Goal: Information Seeking & Learning: Learn about a topic

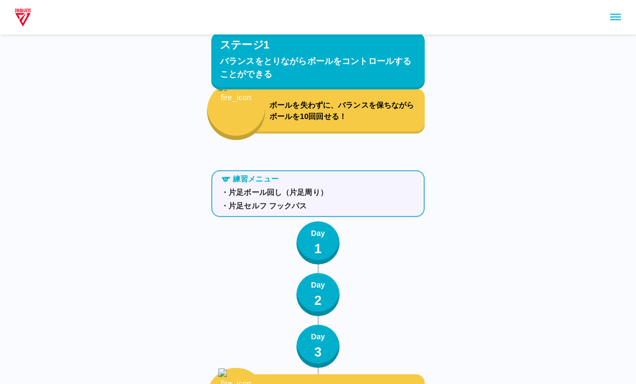
scroll to position [562, 0]
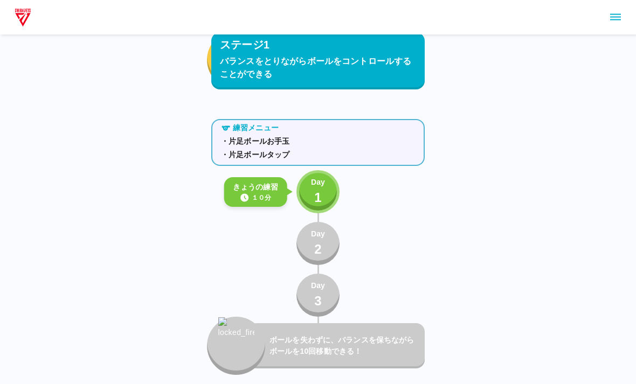
click at [322, 241] on div "Day 2" at bounding box center [318, 244] width 14 height 31
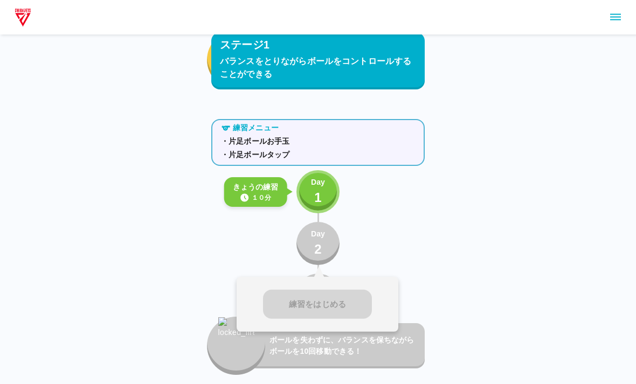
click at [331, 179] on button "Day 1" at bounding box center [318, 191] width 43 height 43
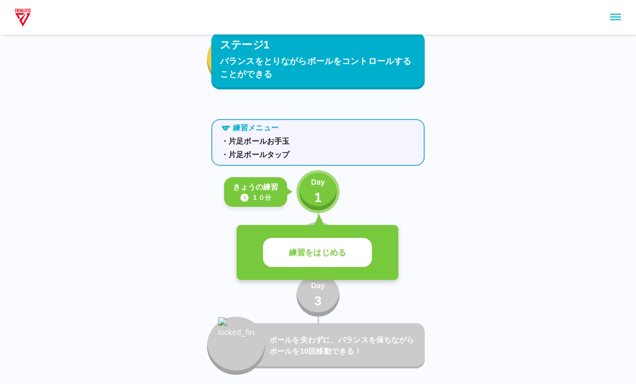
click at [321, 246] on button "練習をはじめる" at bounding box center [317, 253] width 109 height 30
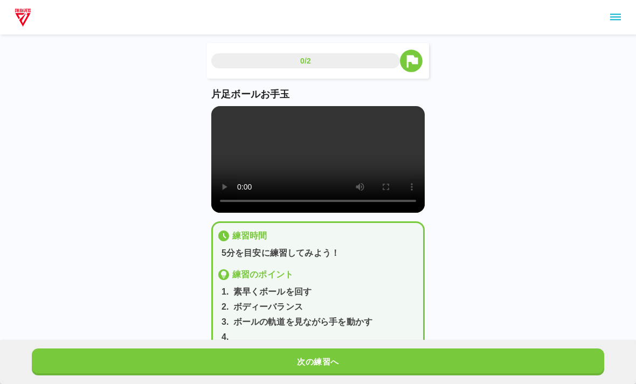
click at [317, 162] on video at bounding box center [318, 159] width 214 height 107
click at [348, 169] on video at bounding box center [318, 159] width 214 height 107
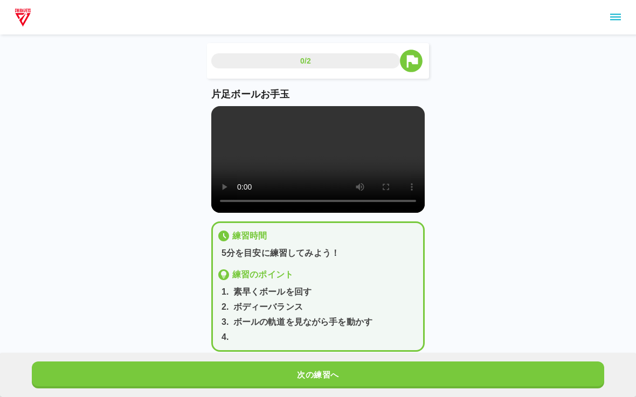
click at [223, 118] on video at bounding box center [318, 159] width 214 height 107
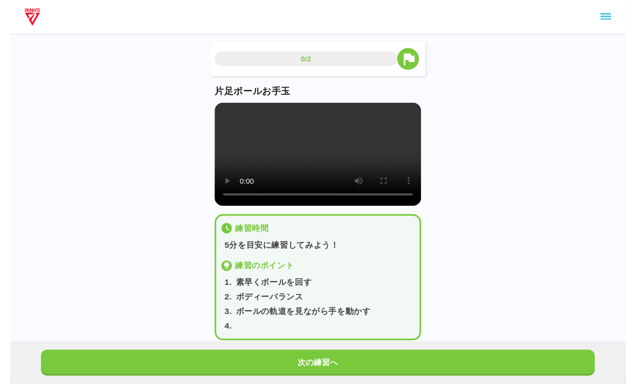
scroll to position [13, 0]
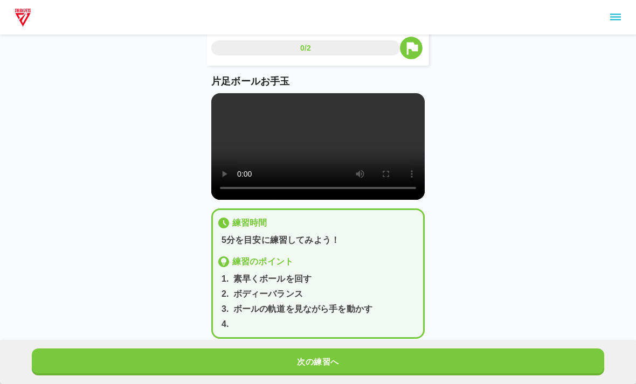
click at [348, 367] on button "次の練習へ" at bounding box center [318, 362] width 573 height 27
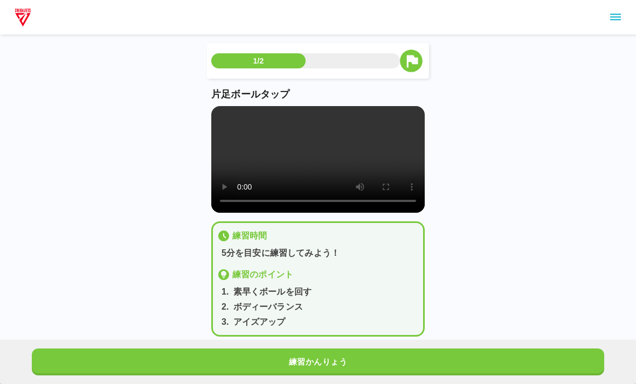
click at [301, 153] on video at bounding box center [318, 159] width 214 height 107
click at [301, 168] on video at bounding box center [318, 159] width 214 height 107
click at [312, 176] on video at bounding box center [318, 159] width 214 height 107
click at [281, 194] on video at bounding box center [318, 159] width 214 height 107
click at [218, 116] on video at bounding box center [318, 159] width 214 height 107
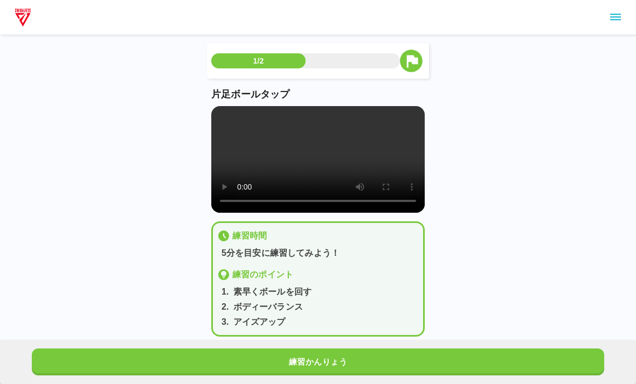
click at [225, 112] on video at bounding box center [318, 159] width 214 height 107
click at [244, 109] on video at bounding box center [318, 159] width 214 height 107
click at [236, 111] on video at bounding box center [318, 159] width 214 height 107
click at [220, 114] on video at bounding box center [318, 159] width 214 height 107
click at [218, 115] on video at bounding box center [318, 159] width 214 height 107
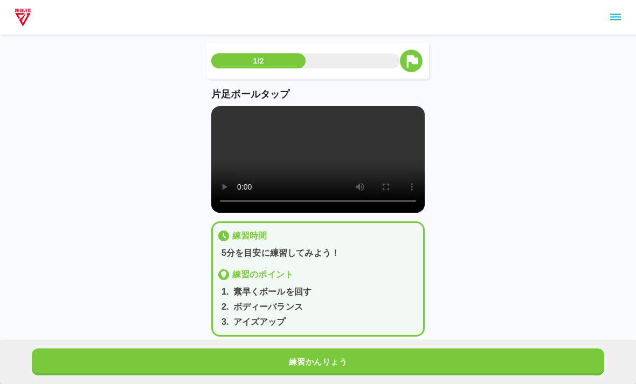
click at [219, 107] on video at bounding box center [318, 159] width 214 height 107
click at [218, 103] on div "片足ボールタップ" at bounding box center [318, 150] width 214 height 126
click at [230, 108] on video at bounding box center [318, 159] width 214 height 107
click at [237, 123] on video at bounding box center [318, 159] width 214 height 107
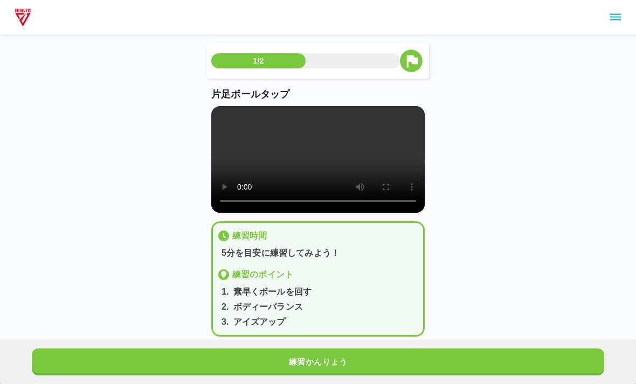
click at [219, 112] on video at bounding box center [318, 159] width 214 height 107
click at [222, 108] on video at bounding box center [318, 159] width 214 height 107
click at [236, 108] on video at bounding box center [318, 159] width 214 height 107
click at [236, 111] on video at bounding box center [318, 159] width 214 height 107
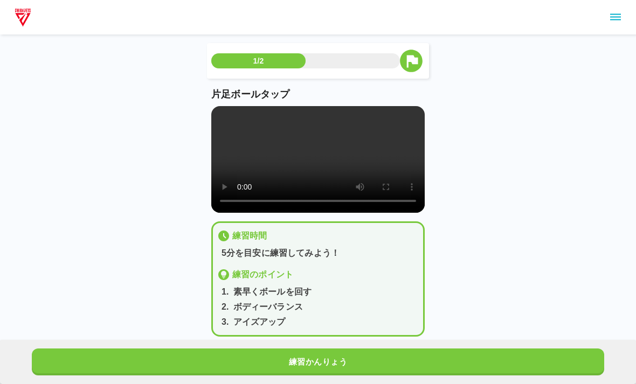
click at [223, 107] on video at bounding box center [318, 159] width 214 height 107
click at [222, 106] on div "片足ボールタップ" at bounding box center [318, 150] width 214 height 126
click at [214, 113] on video at bounding box center [318, 159] width 214 height 107
click at [232, 113] on video at bounding box center [318, 159] width 214 height 107
click at [229, 111] on video at bounding box center [318, 159] width 214 height 107
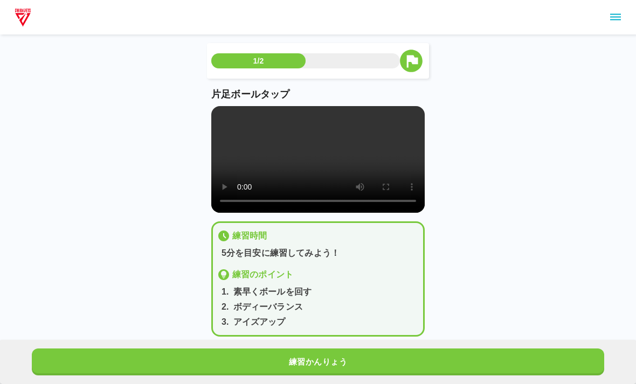
click at [343, 197] on video at bounding box center [318, 159] width 214 height 107
click at [239, 116] on video at bounding box center [318, 159] width 214 height 107
click at [235, 109] on video at bounding box center [318, 159] width 214 height 107
click at [235, 114] on video at bounding box center [318, 159] width 214 height 107
click at [232, 113] on video at bounding box center [318, 159] width 214 height 107
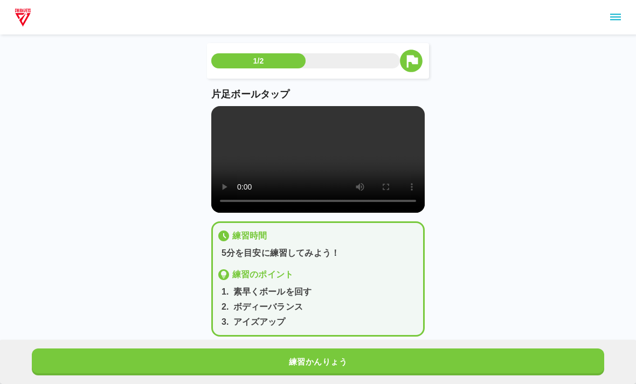
click at [231, 113] on video at bounding box center [318, 159] width 214 height 107
click at [237, 114] on video at bounding box center [318, 159] width 214 height 107
click at [236, 114] on video at bounding box center [318, 159] width 214 height 107
click at [272, 153] on video at bounding box center [318, 159] width 214 height 107
click at [229, 109] on video at bounding box center [318, 159] width 214 height 107
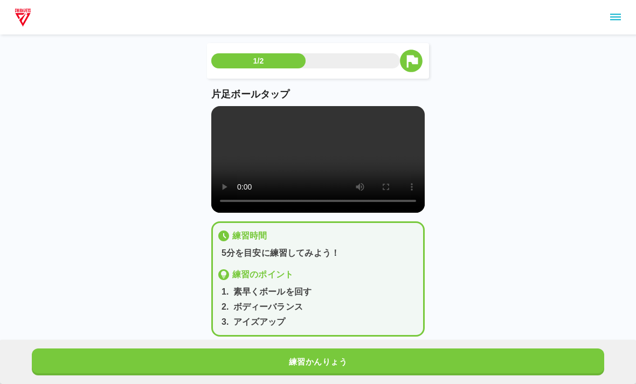
click at [222, 110] on video at bounding box center [318, 159] width 214 height 107
click at [235, 111] on video at bounding box center [318, 159] width 214 height 107
click at [210, 113] on main "1/2 片足ボールタップ 練習時間 5分を目安に練習してみよう！ 練習のポイント 1 . 素早くボールを回す 2 . ボディーバランス 3 . アイズアップ …" at bounding box center [317, 198] width 239 height 311
click at [234, 111] on video at bounding box center [318, 159] width 214 height 107
click at [241, 113] on video at bounding box center [318, 159] width 214 height 107
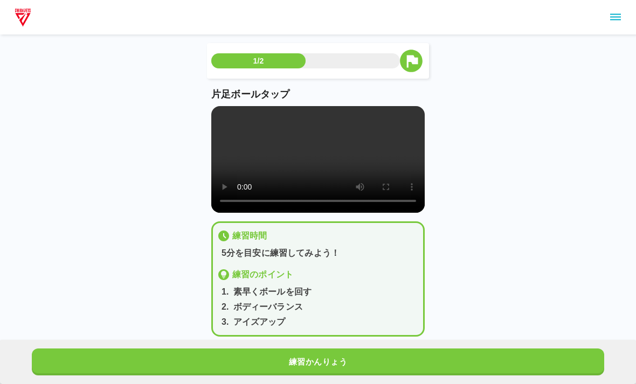
click at [240, 113] on video at bounding box center [318, 159] width 214 height 107
click at [236, 115] on video at bounding box center [318, 159] width 214 height 107
click at [232, 111] on video at bounding box center [318, 159] width 214 height 107
click at [235, 111] on video at bounding box center [318, 159] width 214 height 107
click at [357, 374] on button "練習かんりょう" at bounding box center [318, 362] width 573 height 27
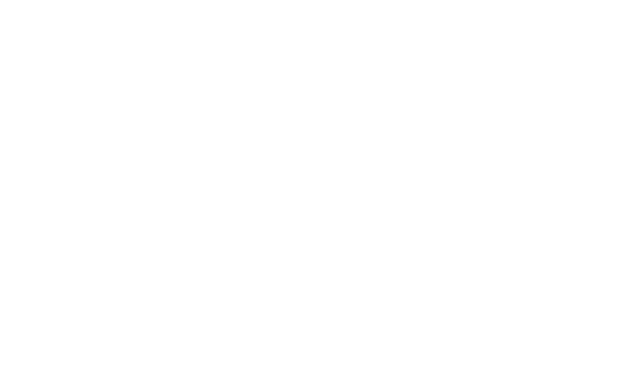
click at [338, 4] on html at bounding box center [318, 2] width 636 height 4
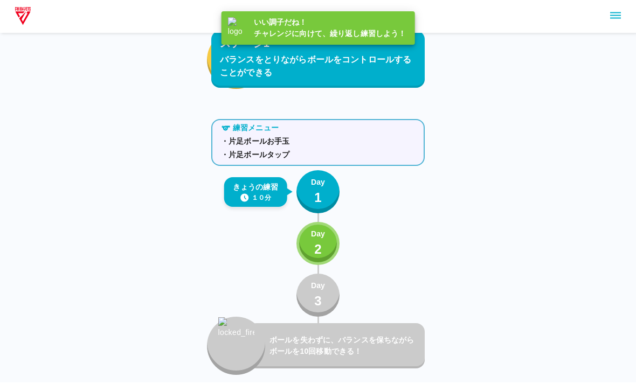
scroll to position [562, 0]
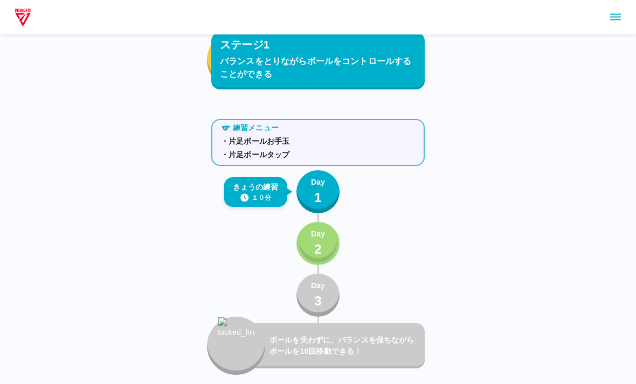
click at [313, 250] on div "Day 2" at bounding box center [318, 244] width 14 height 31
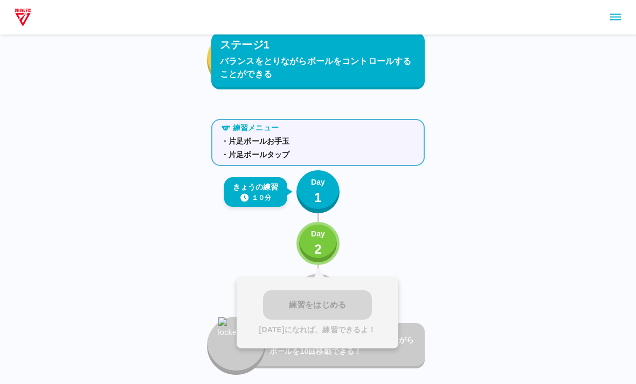
click at [332, 294] on div "練習をはじめる [DATE]になれば、練習できるよ！" at bounding box center [318, 313] width 162 height 71
